Goal: Communication & Community: Answer question/provide support

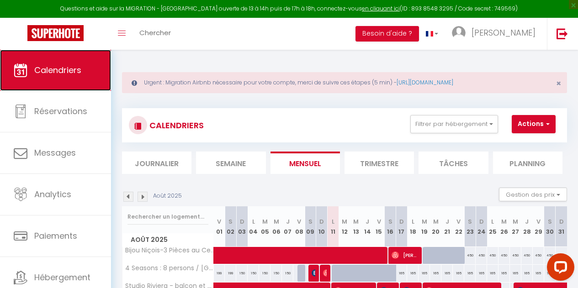
click at [76, 71] on span "Calendriers" at bounding box center [57, 69] width 47 height 11
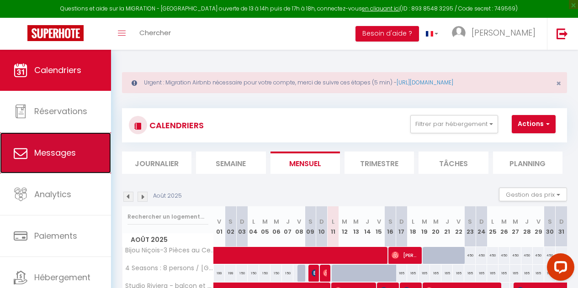
click at [62, 150] on span "Messages" at bounding box center [55, 152] width 42 height 11
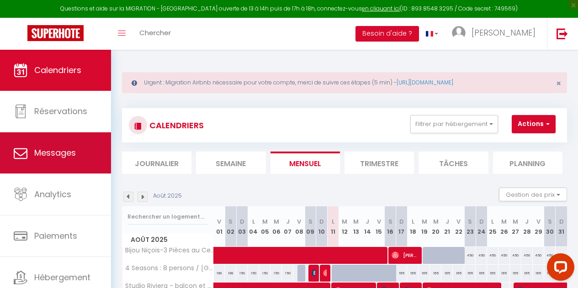
select select "message"
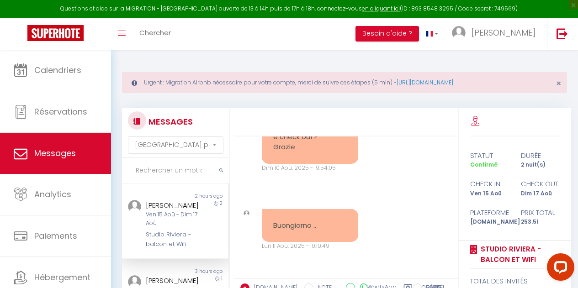
click at [153, 208] on div "[PERSON_NAME]" at bounding box center [174, 205] width 56 height 11
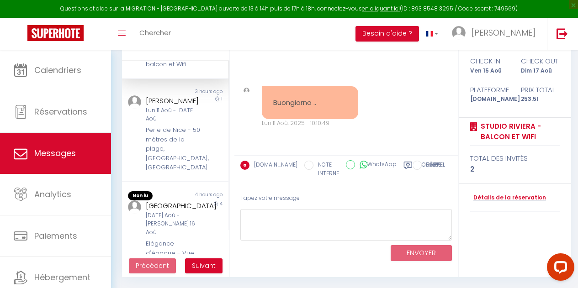
scroll to position [58, 0]
click at [202, 152] on div "1" at bounding box center [215, 133] width 27 height 77
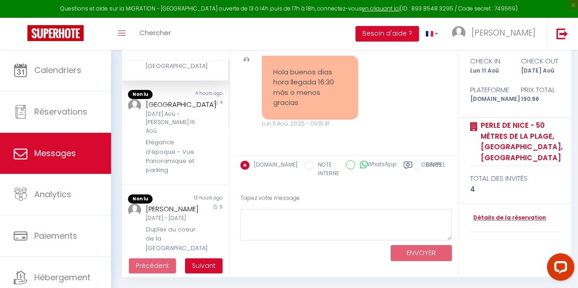
scroll to position [159, 0]
click at [178, 161] on div "Elégance d'époque - Vue Panoramique et parking" at bounding box center [174, 155] width 56 height 37
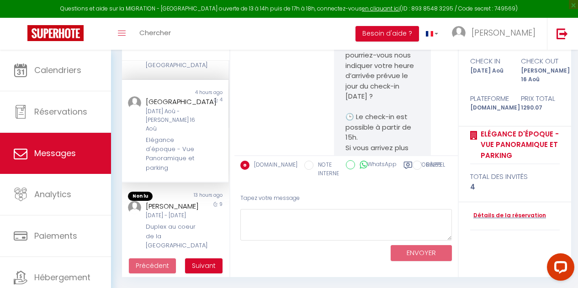
scroll to position [907, 0]
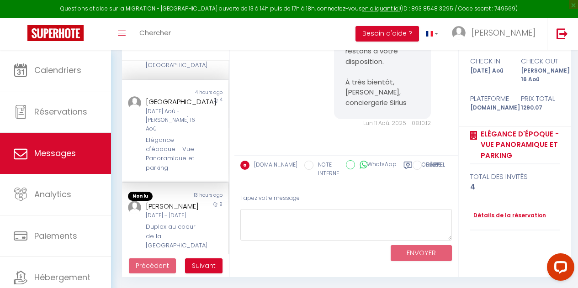
click at [179, 212] on div "[PERSON_NAME]" at bounding box center [174, 206] width 56 height 11
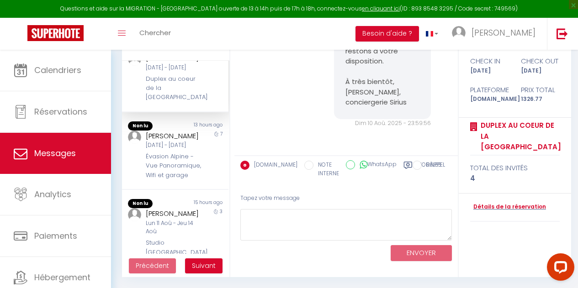
scroll to position [311, 0]
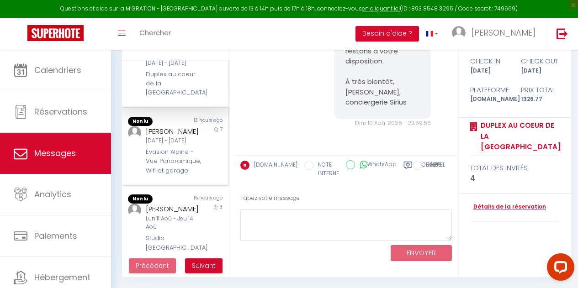
click at [187, 175] on div "Évasion Alpine - Vue Panoramique, Wifi et garage" at bounding box center [174, 162] width 56 height 28
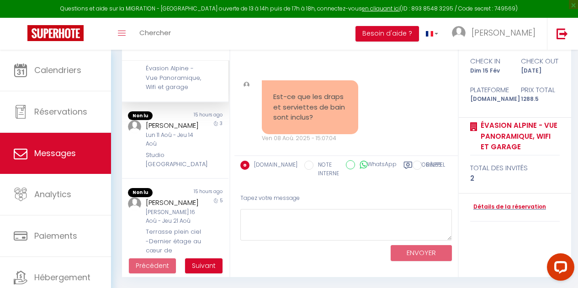
scroll to position [396, 0]
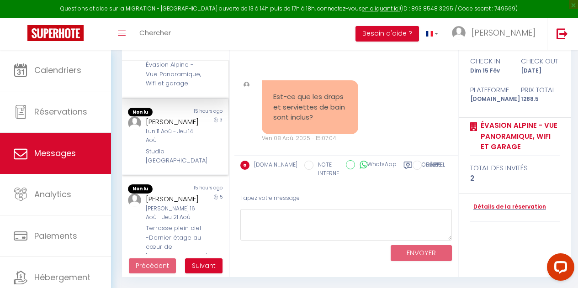
click at [187, 145] on div "Lun 11 Aoû - Jeu 14 Aoû" at bounding box center [174, 135] width 56 height 17
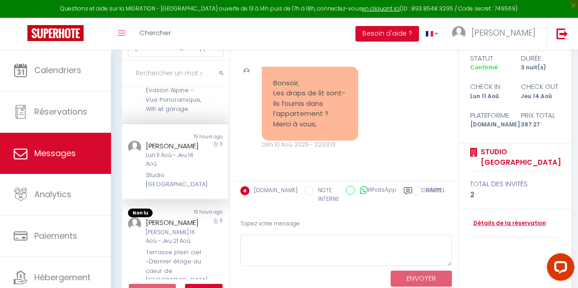
scroll to position [98, 0]
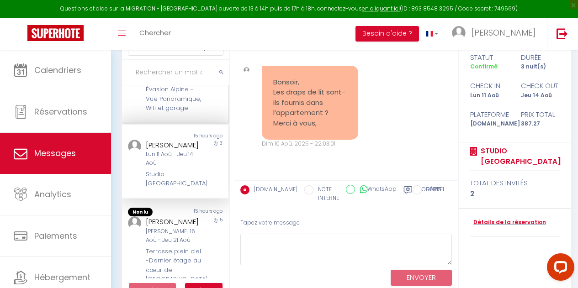
click at [184, 113] on div "Évasion Alpine - Vue Panoramique, Wifi et garage" at bounding box center [174, 99] width 56 height 28
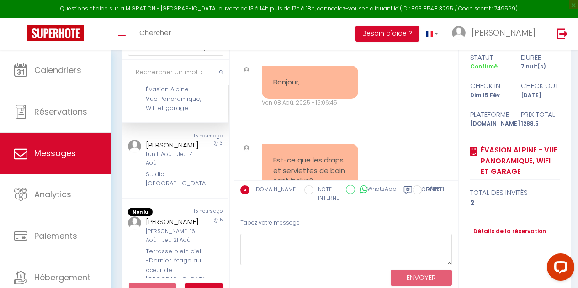
scroll to position [262, 0]
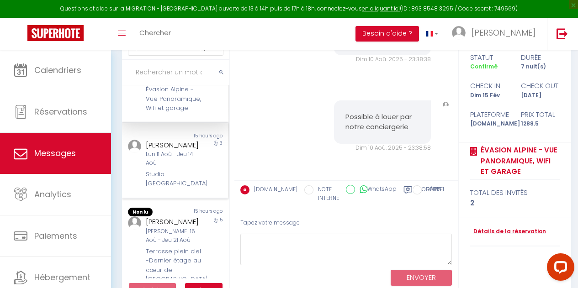
click at [176, 168] on div "Lun 11 Aoû - Jeu 14 Aoû" at bounding box center [174, 158] width 56 height 17
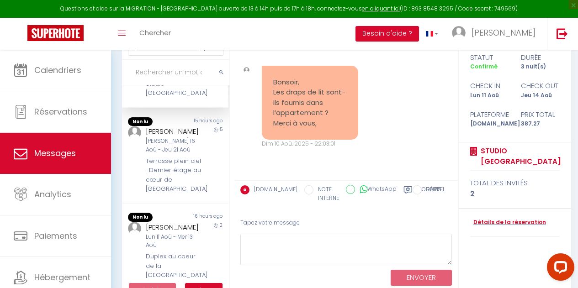
scroll to position [487, 0]
click at [176, 154] on div "[PERSON_NAME] 16 Aoû - Jeu 21 Aoû" at bounding box center [174, 145] width 56 height 17
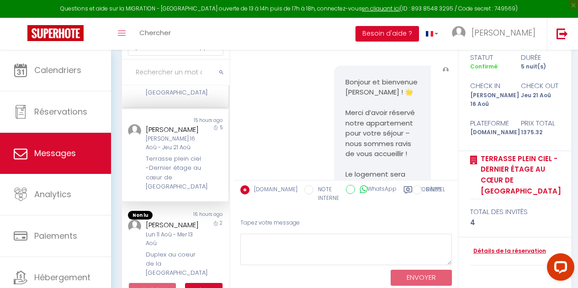
scroll to position [407, 0]
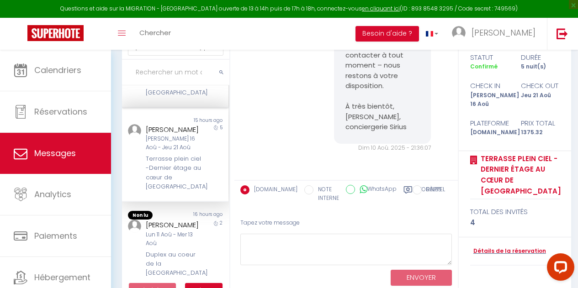
click at [192, 77] on div "Lun 11 Aoû - Jeu 14 Aoû" at bounding box center [174, 67] width 56 height 17
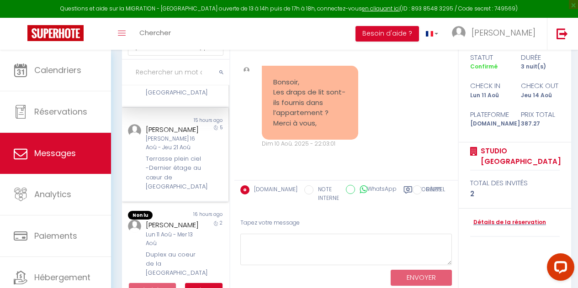
click at [189, 135] on div "[PERSON_NAME]" at bounding box center [174, 129] width 56 height 11
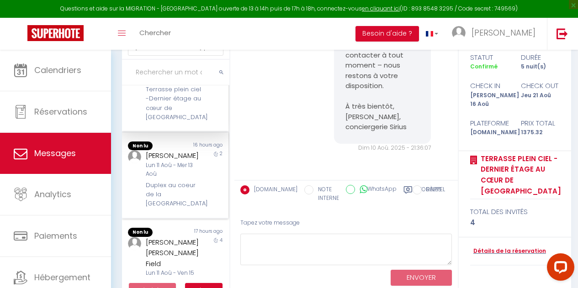
click at [178, 161] on div "[PERSON_NAME]" at bounding box center [174, 155] width 56 height 11
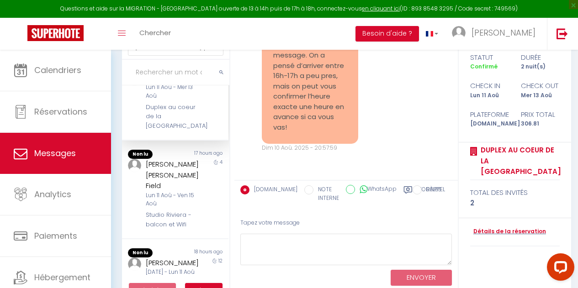
scroll to position [633, 0]
click at [159, 191] on div "[PERSON_NAME] [PERSON_NAME] Field" at bounding box center [174, 175] width 56 height 32
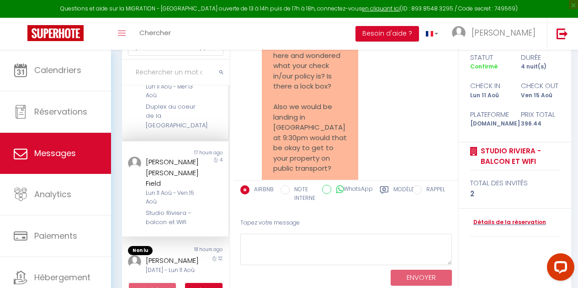
scroll to position [2675, 0]
